Goal: Navigation & Orientation: Find specific page/section

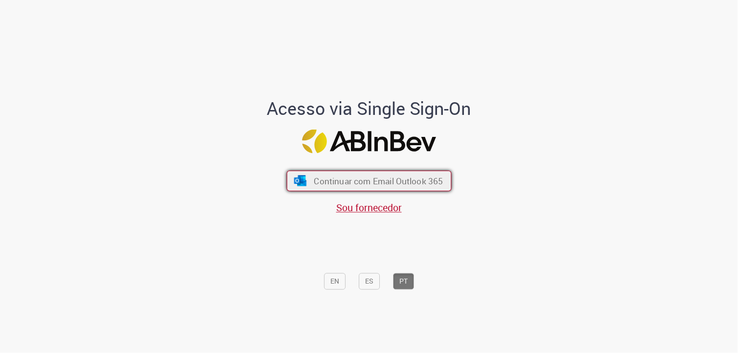
click at [375, 178] on span "Continuar com Email Outlook 365" at bounding box center [378, 180] width 129 height 11
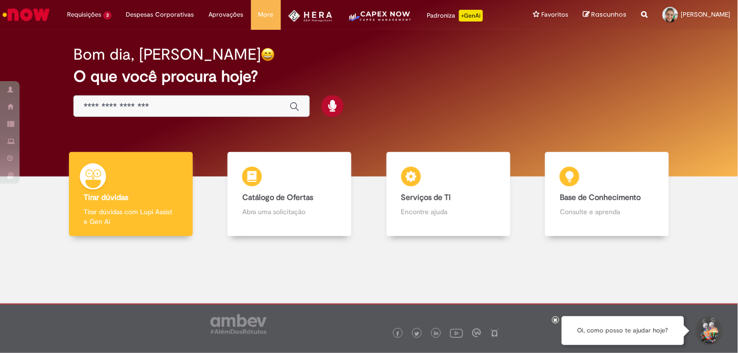
click at [316, 12] on img "Menu Cabeçalho" at bounding box center [310, 16] width 45 height 12
click at [309, 15] on img "Menu Cabeçalho" at bounding box center [310, 16] width 45 height 12
